Goal: Information Seeking & Learning: Find specific page/section

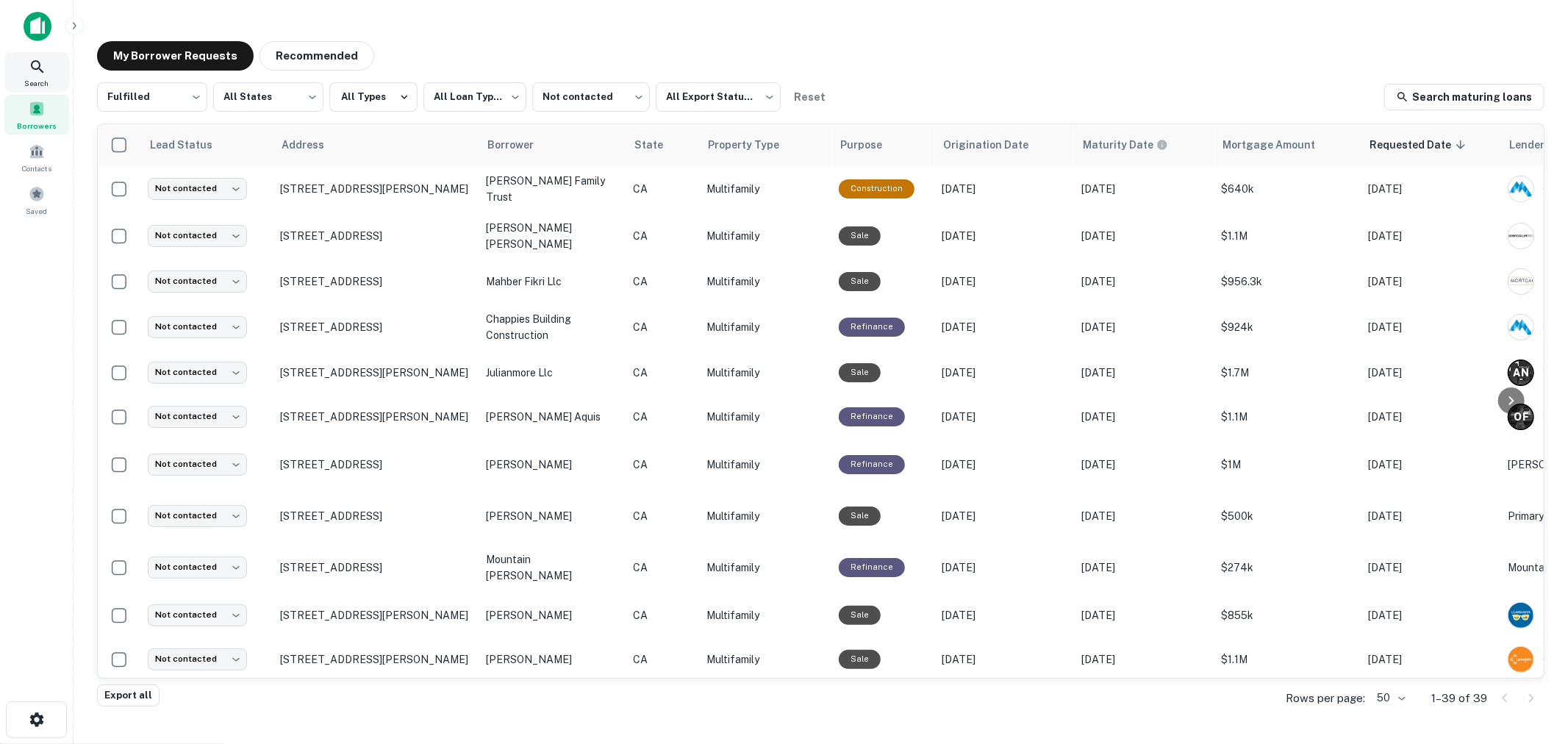
drag, startPoint x: 52, startPoint y: 70, endPoint x: 30, endPoint y: 73, distance: 22.2
click at [52, 71] on div "Search" at bounding box center [37, 72] width 65 height 39
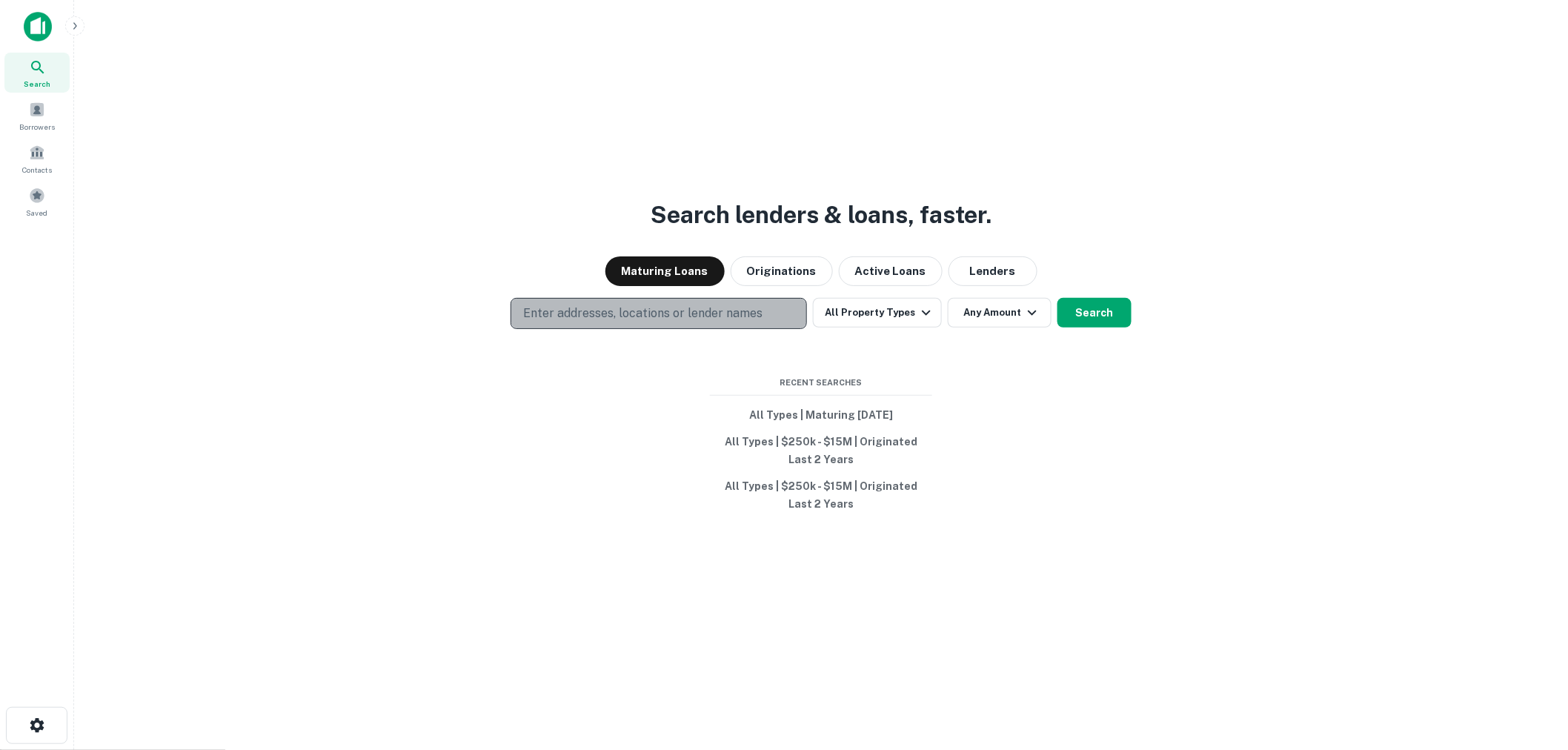
click at [575, 308] on p "Enter addresses, locations or lender names" at bounding box center [643, 314] width 239 height 18
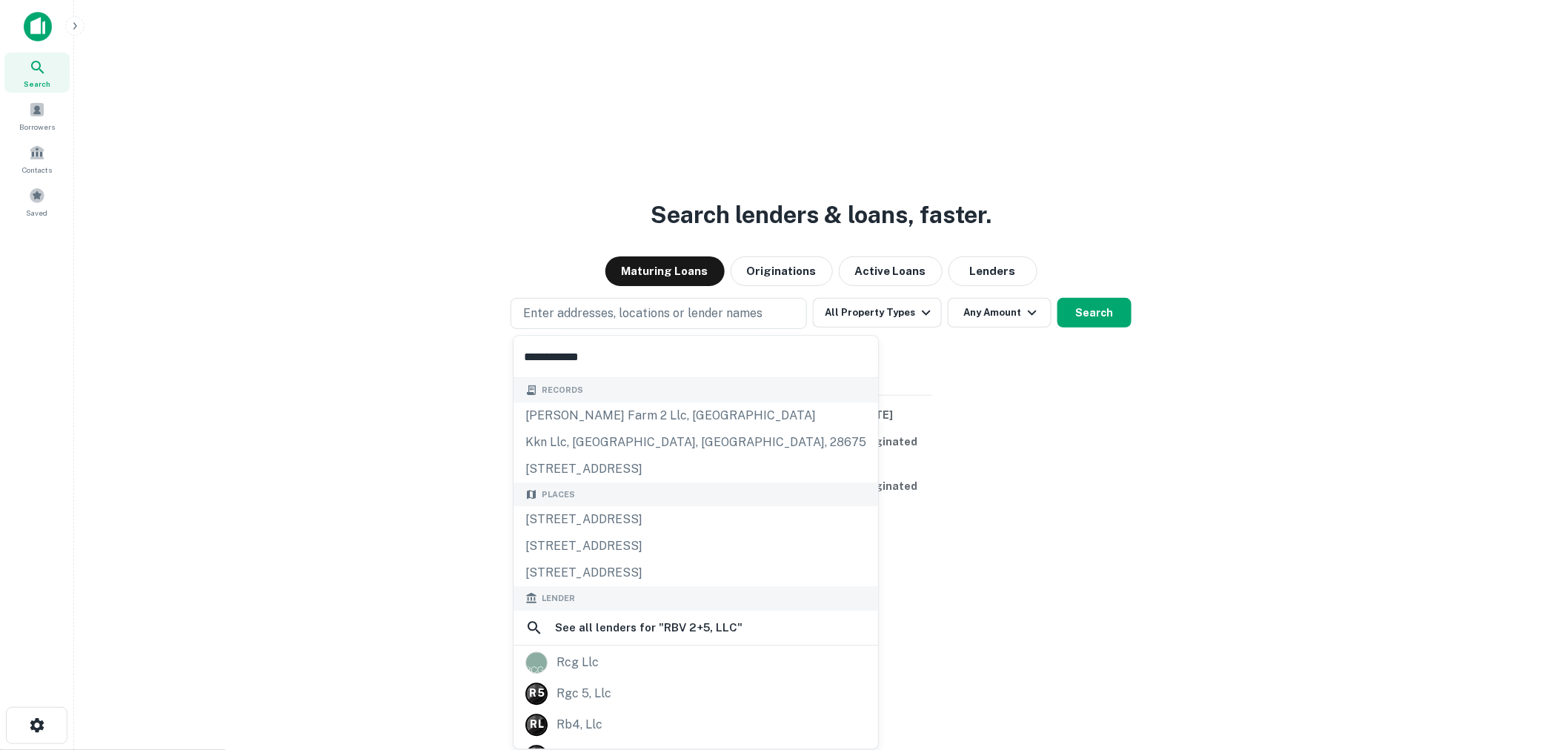
type input "**********"
click at [597, 314] on p "Enter addresses, locations or lender names" at bounding box center [643, 314] width 239 height 18
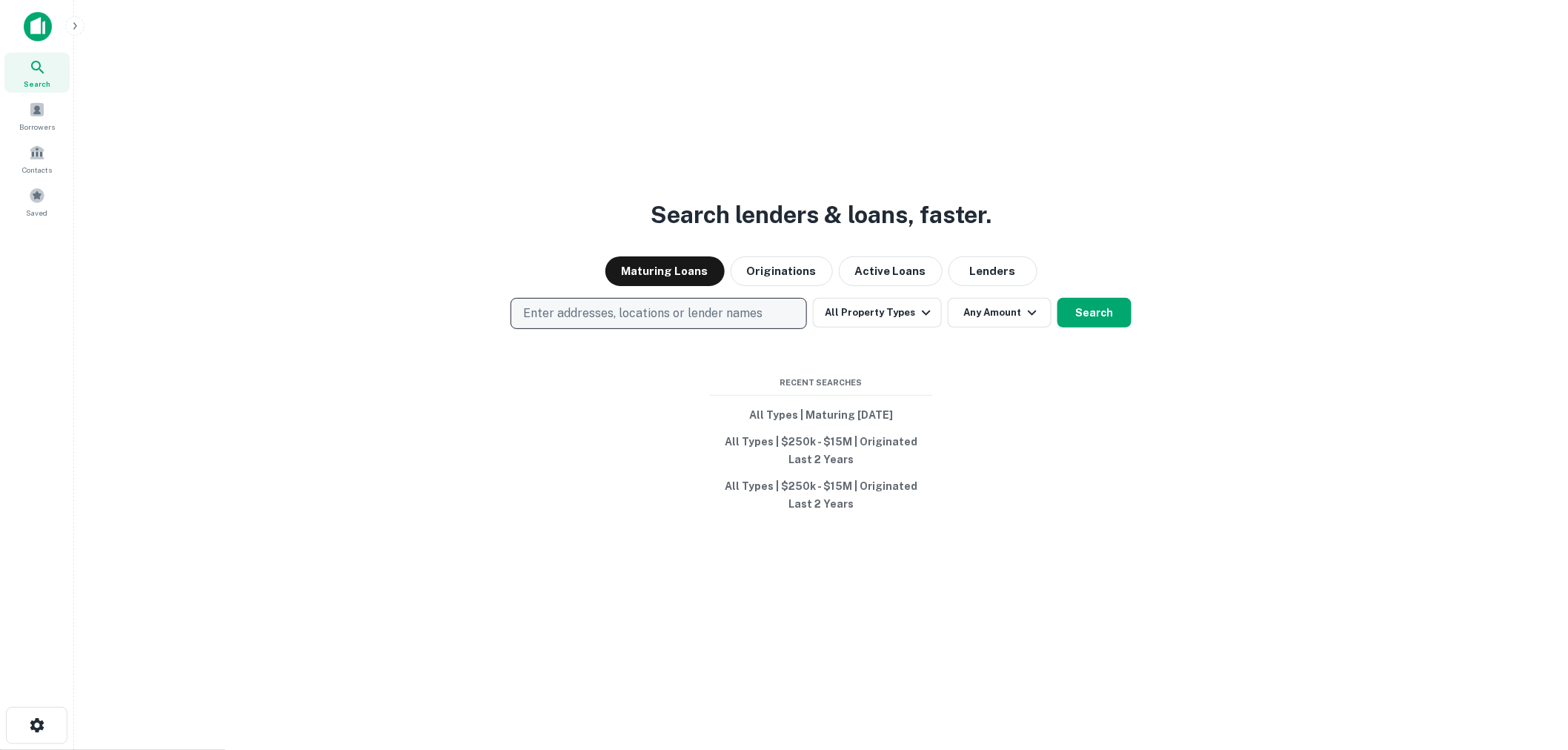
click at [596, 308] on p "Enter addresses, locations or lender names" at bounding box center [643, 314] width 239 height 18
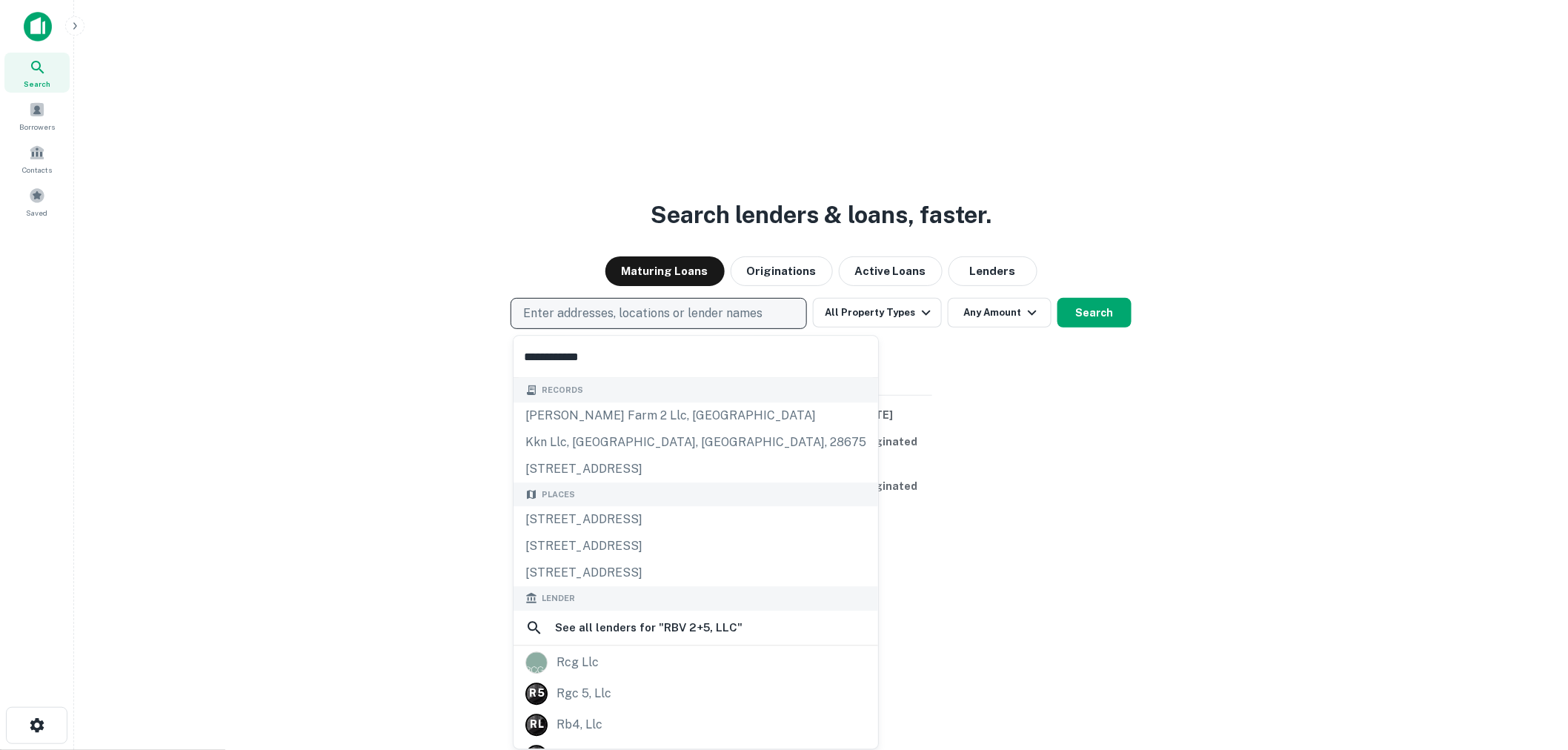
type input "**********"
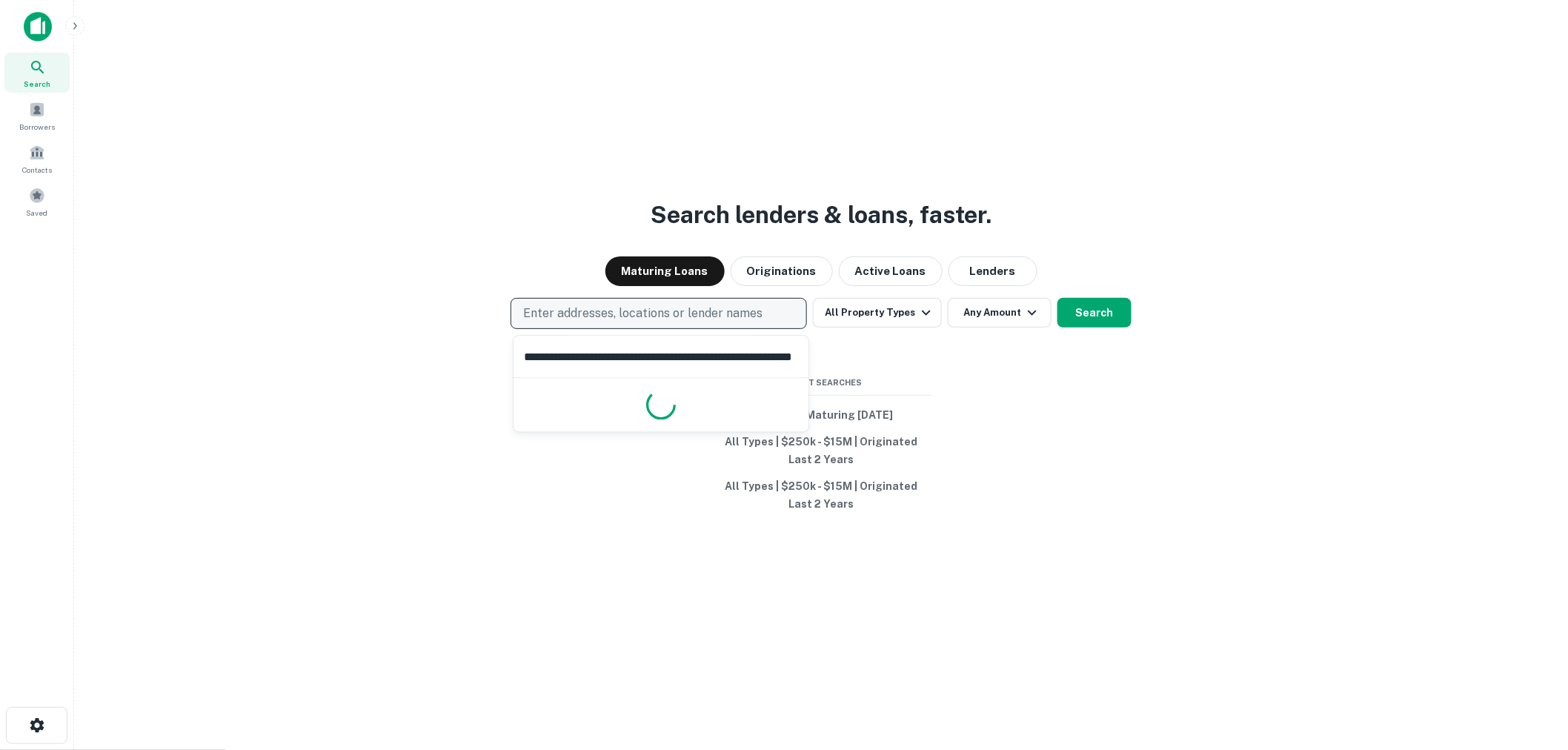
scroll to position [0, 83]
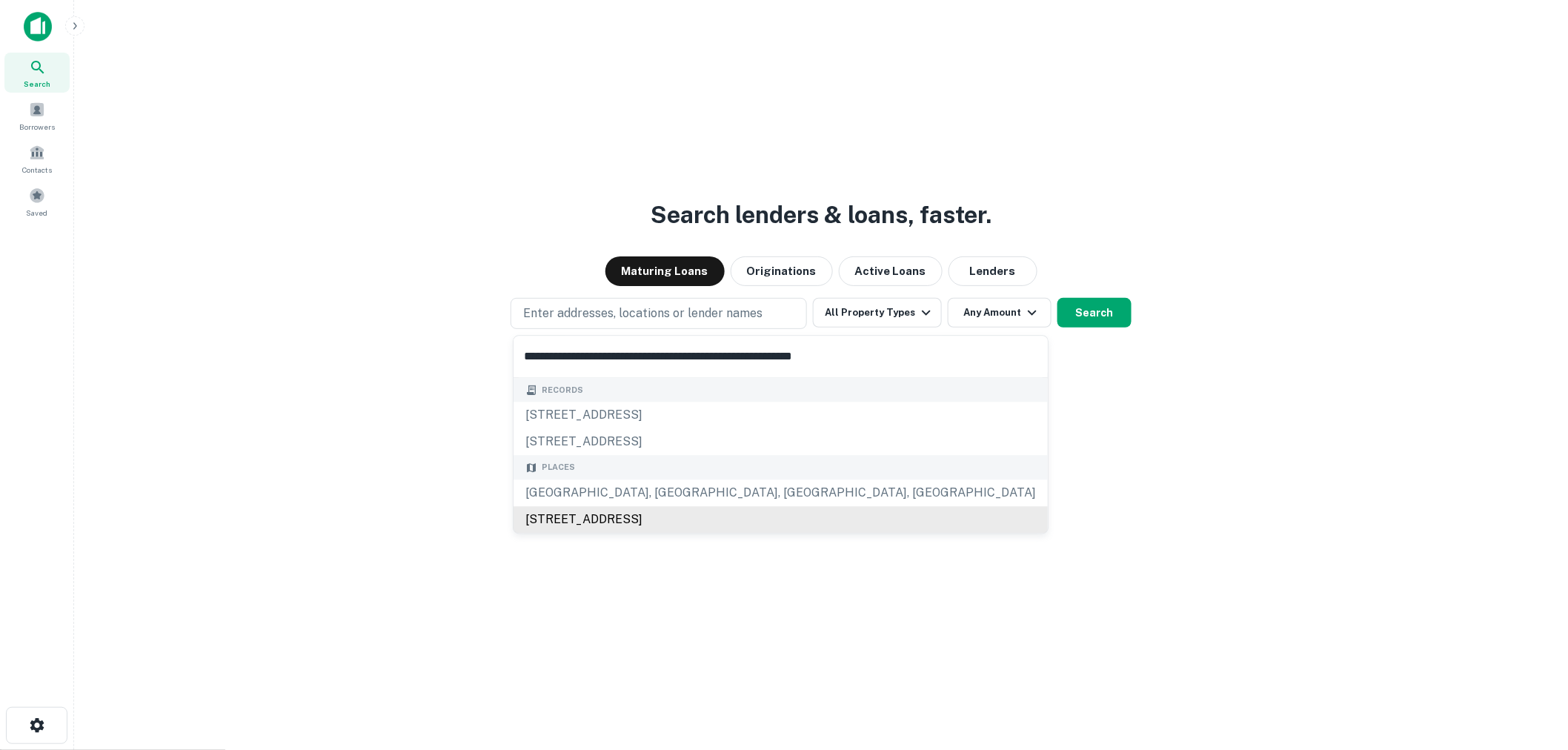
click at [626, 520] on div "400 West La Loma Avenue, Somis, CA, USA" at bounding box center [780, 520] width 534 height 27
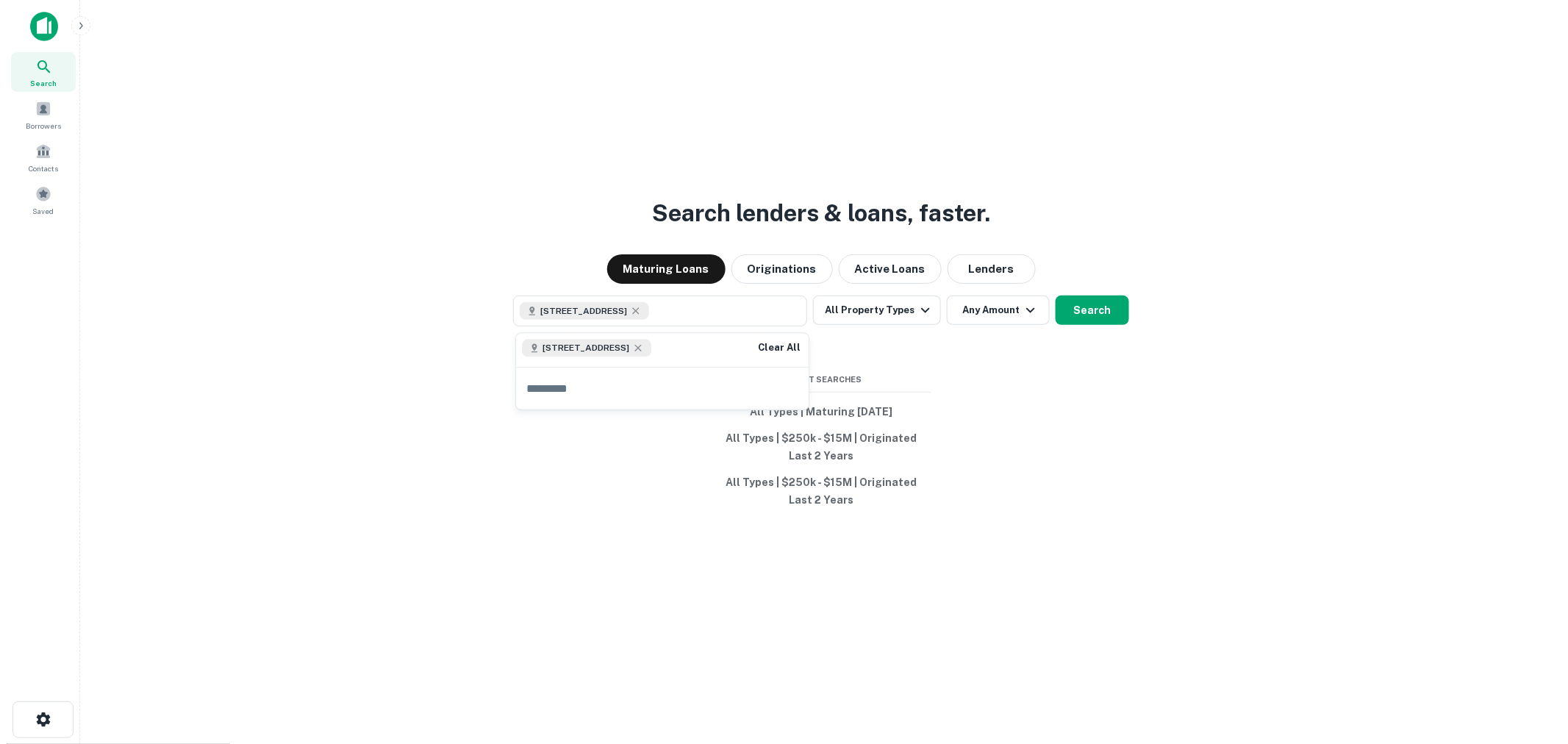
scroll to position [0, 0]
click at [1093, 311] on button "Search" at bounding box center [1085, 310] width 73 height 29
